Goal: Transaction & Acquisition: Subscribe to service/newsletter

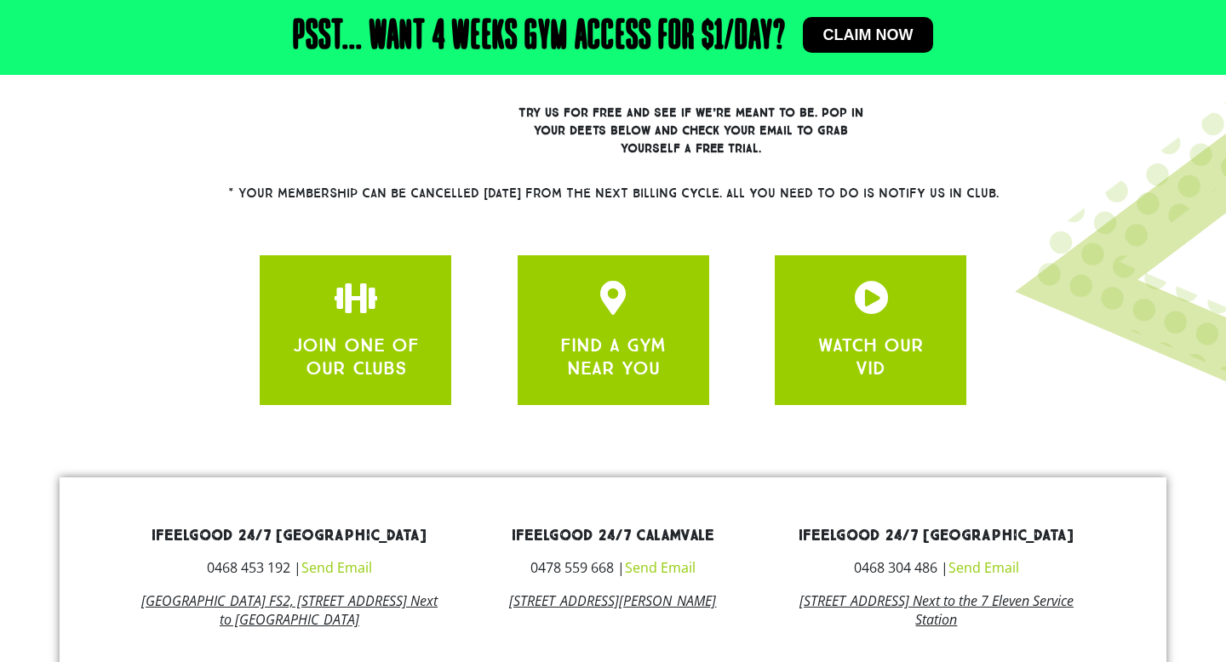
scroll to position [649, 0]
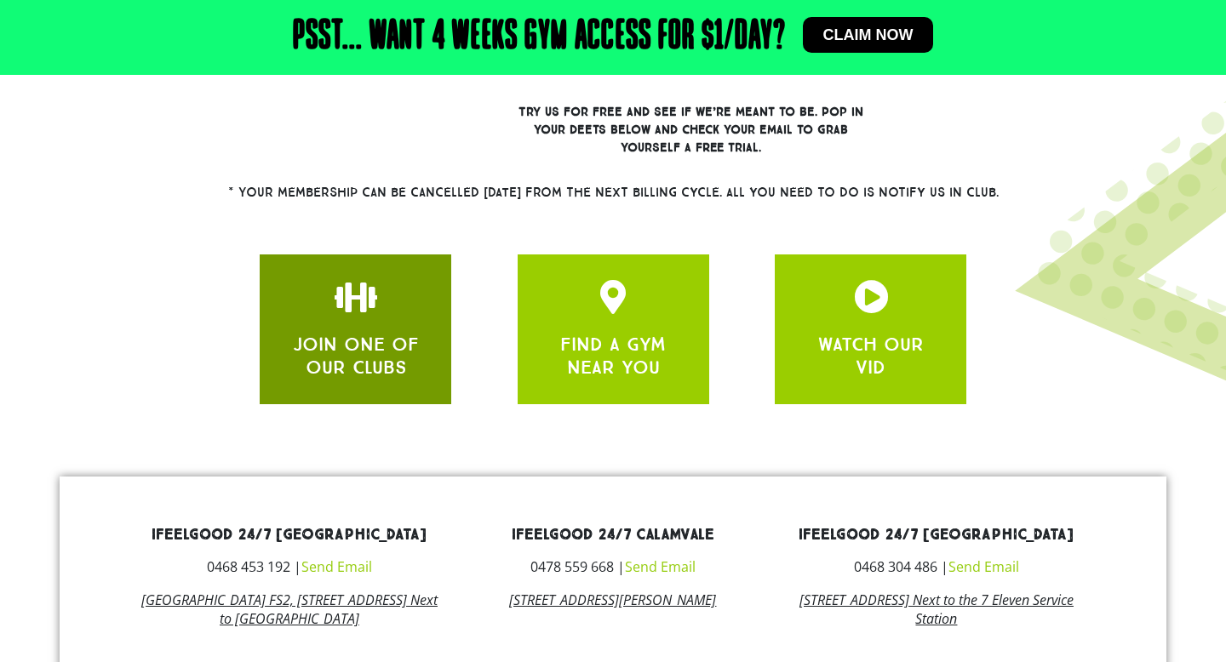
click at [357, 277] on div "JOIN ONE OF OUR CLUBS" at bounding box center [355, 329] width 191 height 150
click at [384, 347] on link "JOIN ONE OF OUR CLUBS" at bounding box center [356, 355] width 126 height 45
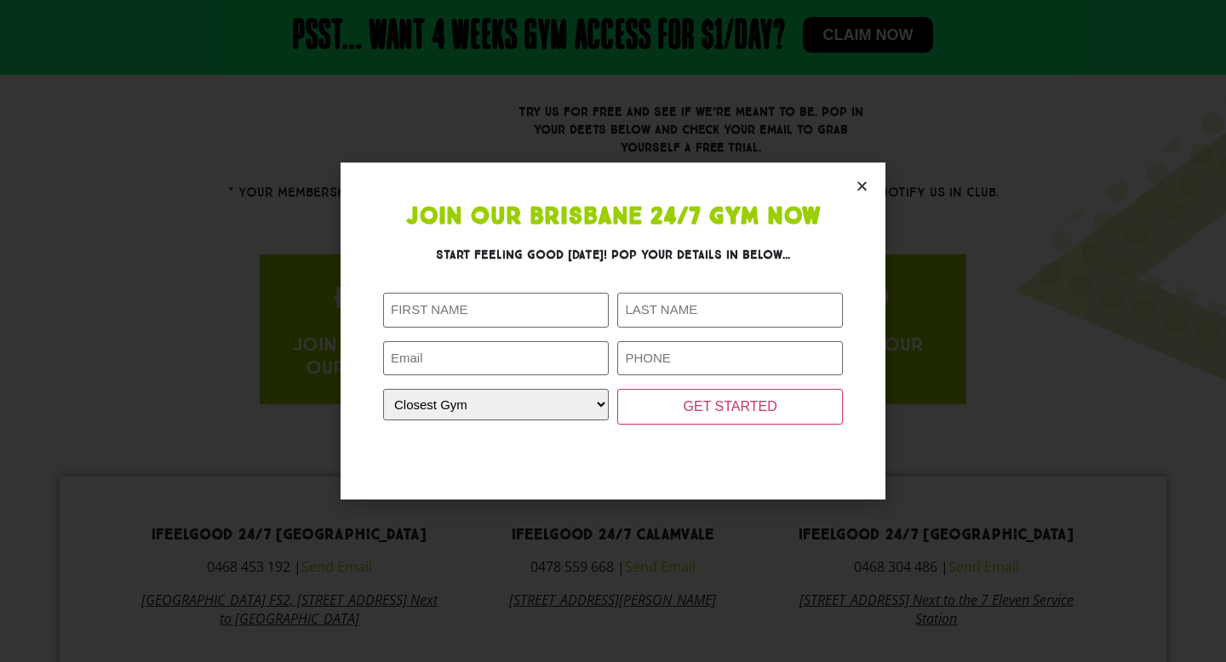
click at [865, 180] on icon "Close" at bounding box center [861, 186] width 13 height 13
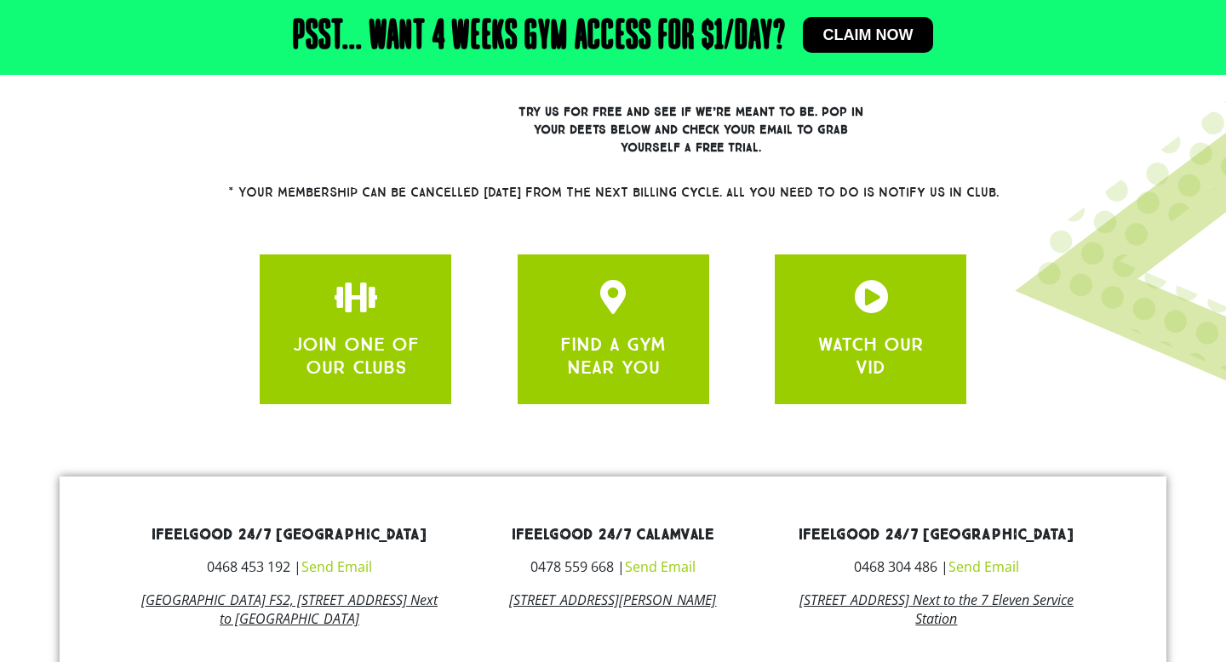
click at [886, 31] on span "Claim now" at bounding box center [868, 34] width 90 height 15
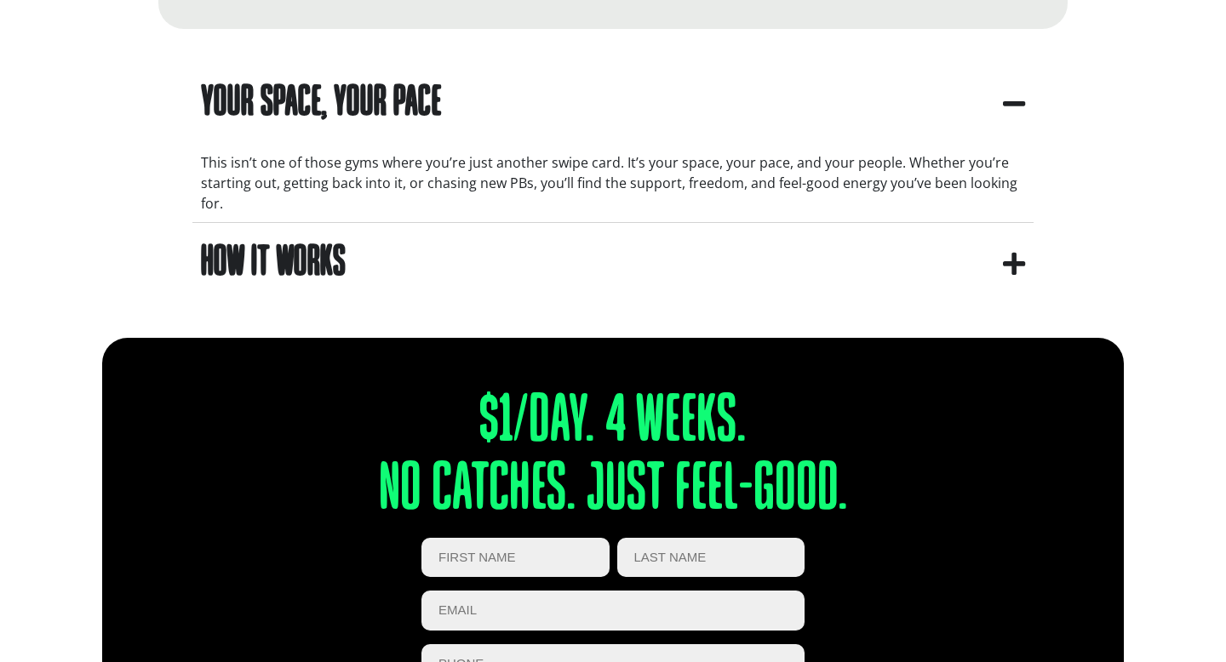
scroll to position [1543, 0]
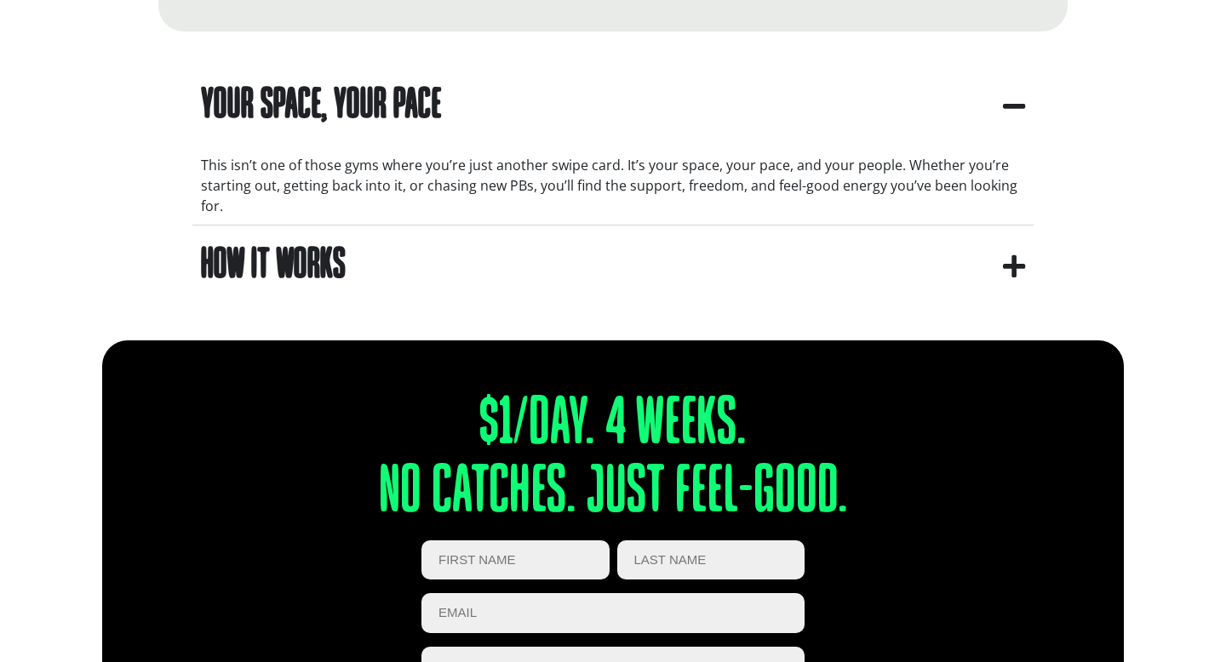
click at [1014, 270] on icon "apbct__label_id__gravity_form" at bounding box center [1014, 267] width 22 height 26
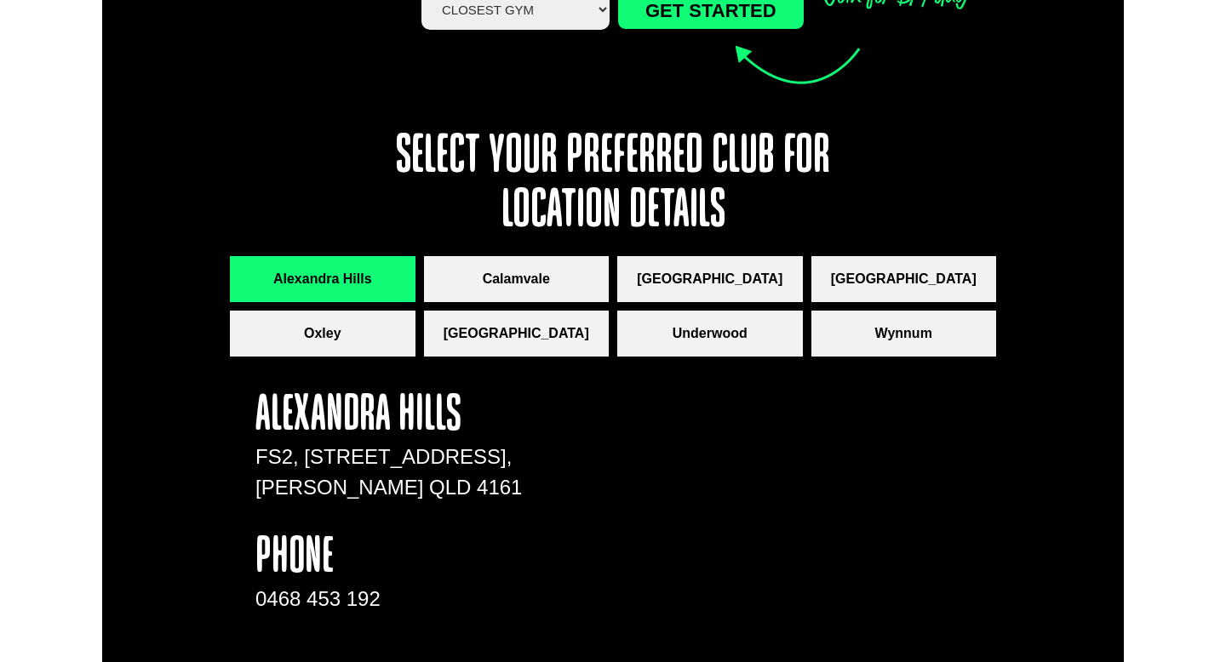
scroll to position [2297, 0]
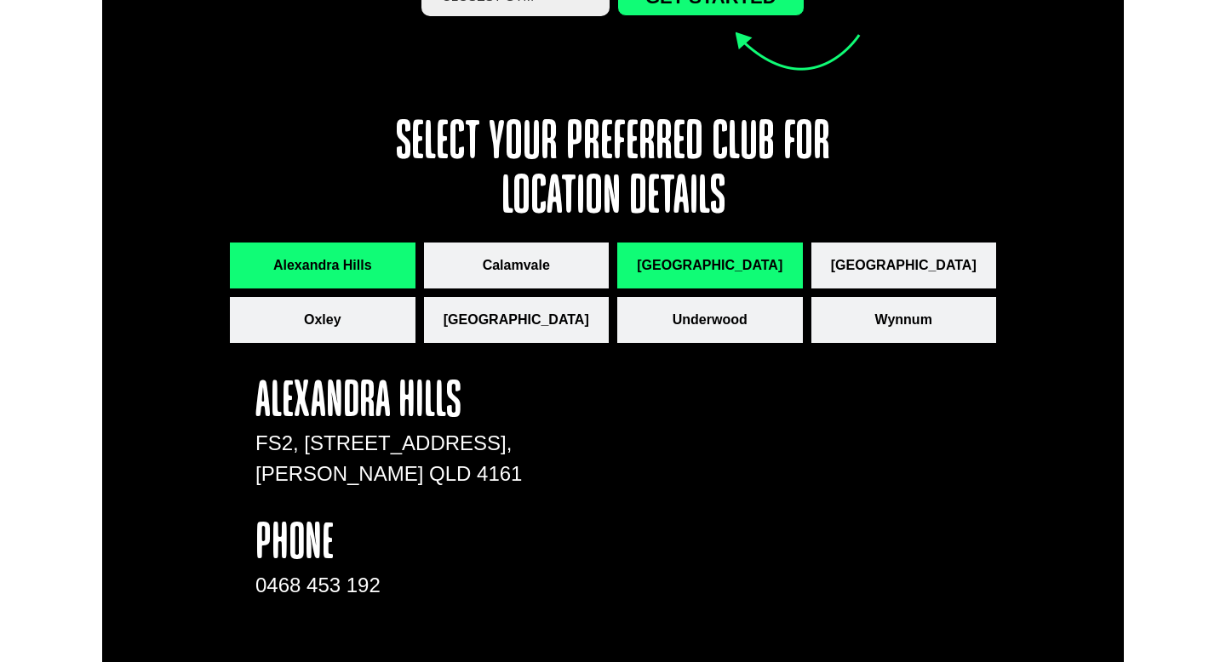
click at [762, 276] on button "[GEOGRAPHIC_DATA]" at bounding box center [710, 266] width 186 height 46
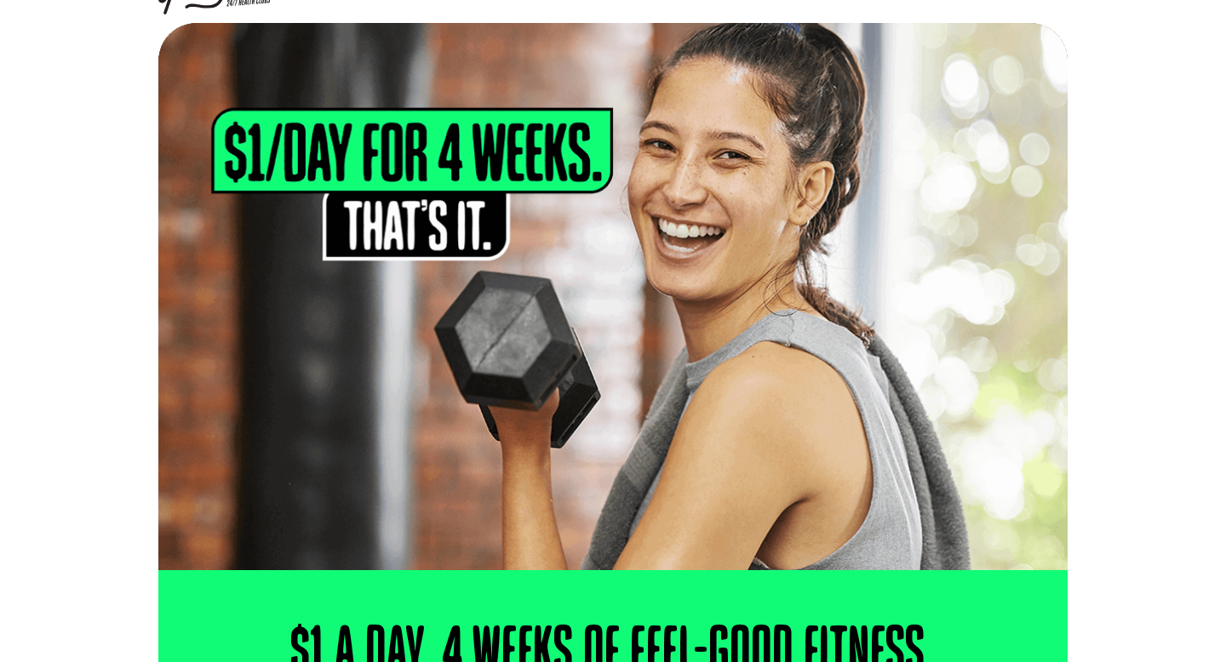
scroll to position [0, 0]
